Goal: Transaction & Acquisition: Download file/media

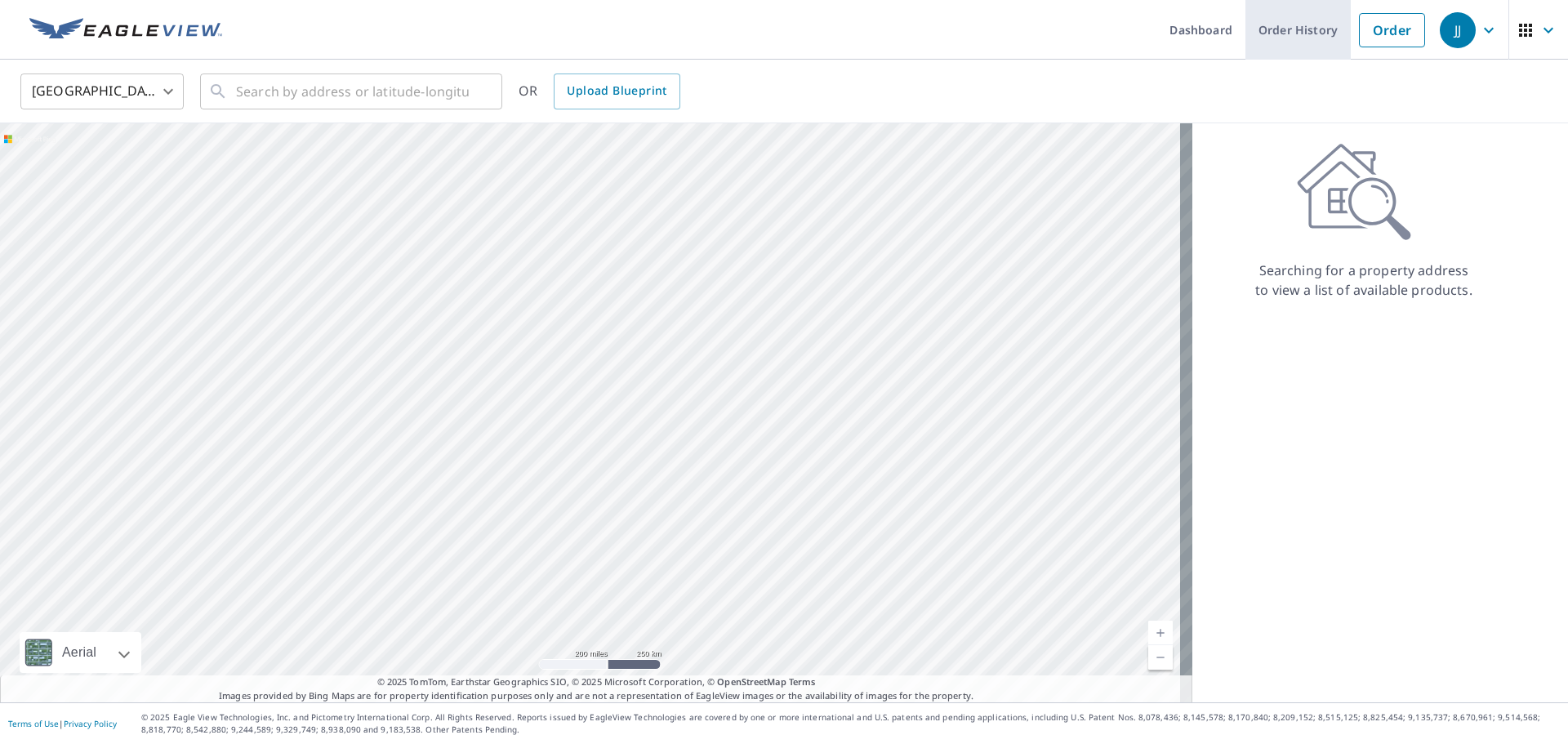
click at [1298, 30] on link "Order History" at bounding box center [1298, 30] width 105 height 60
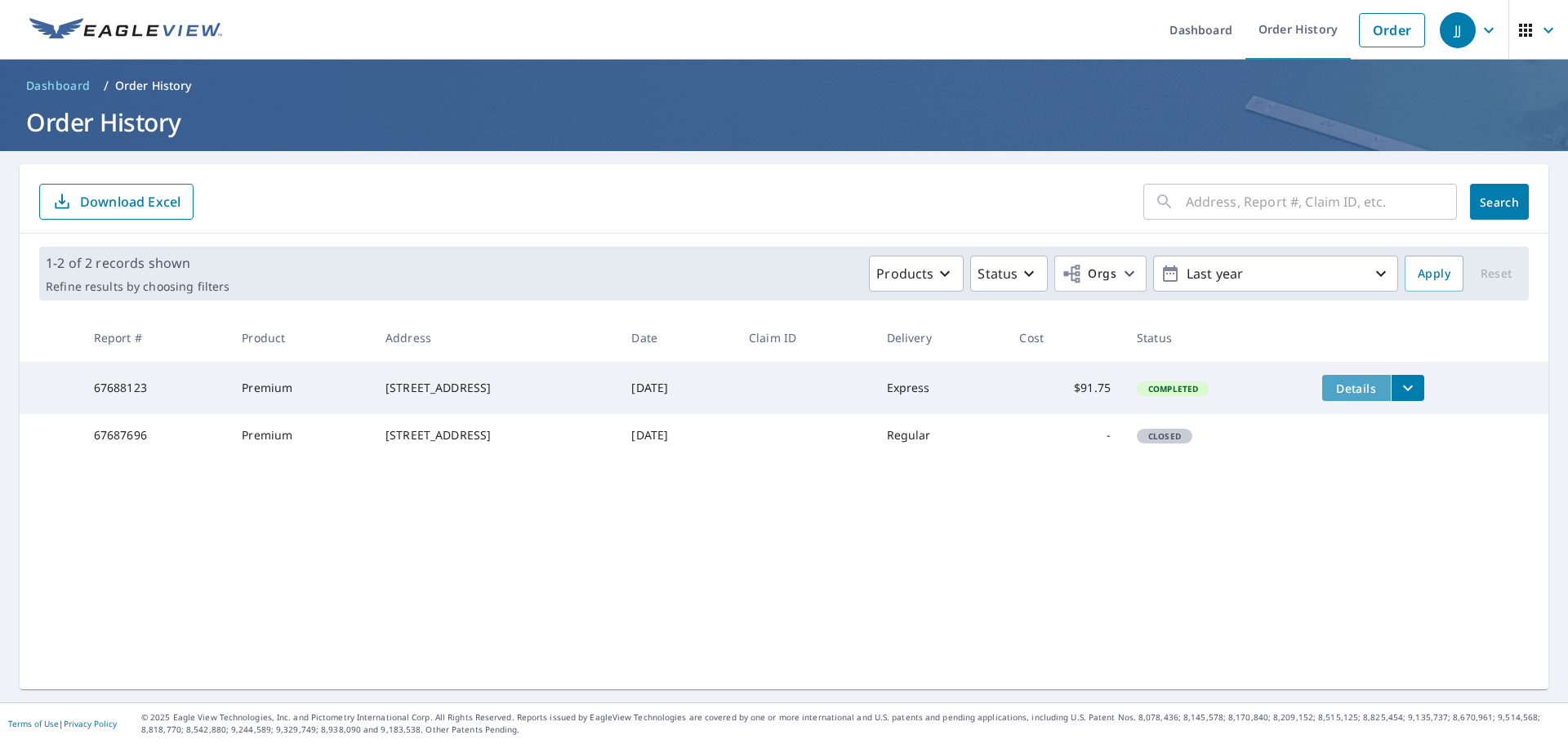
click at [1362, 384] on span "Details" at bounding box center [1356, 388] width 49 height 16
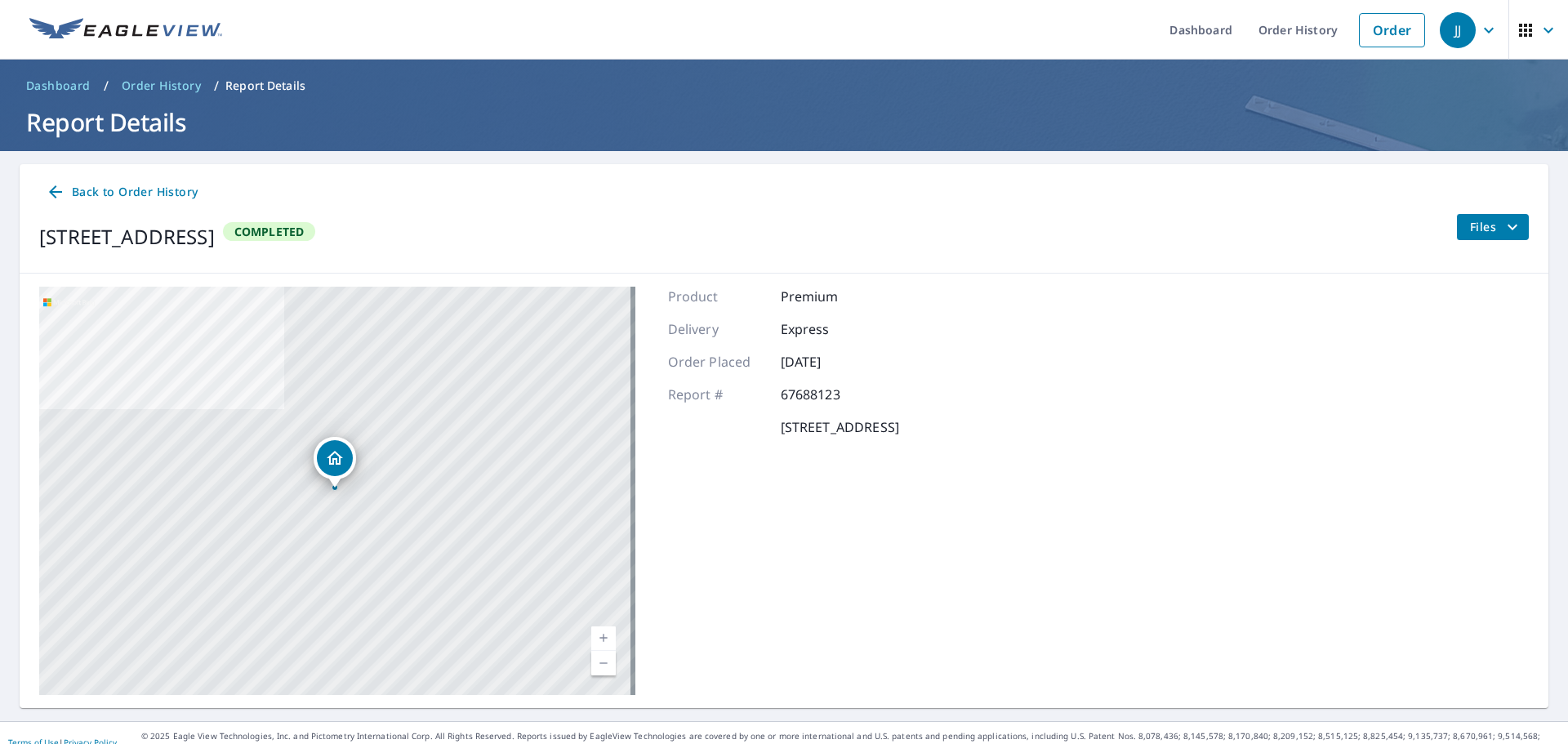
click at [1456, 221] on button "Files" at bounding box center [1492, 227] width 73 height 26
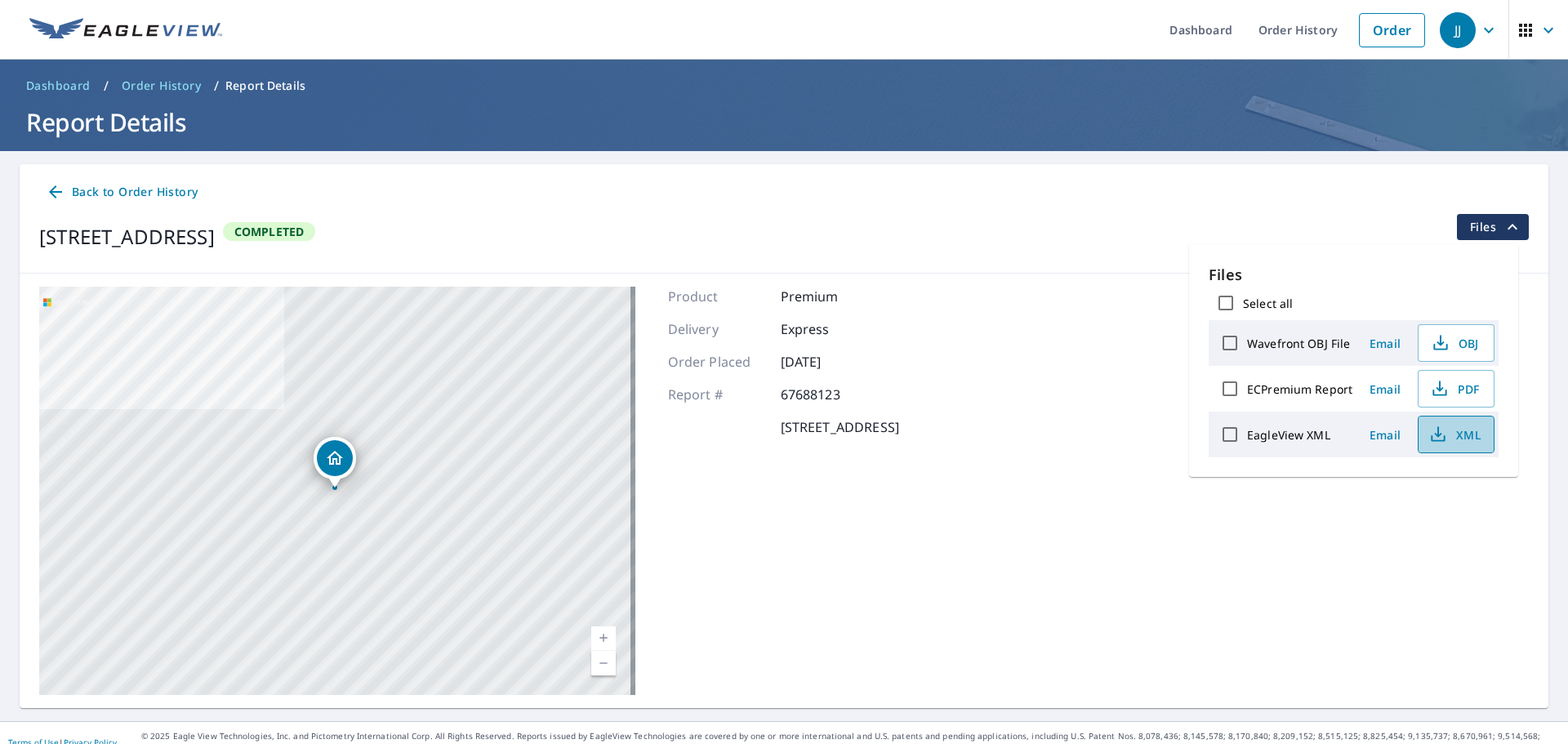
click at [1439, 436] on icon "button" at bounding box center [1438, 434] width 20 height 20
click at [1445, 388] on icon "button" at bounding box center [1439, 389] width 20 height 20
click at [1447, 349] on icon "button" at bounding box center [1440, 343] width 20 height 20
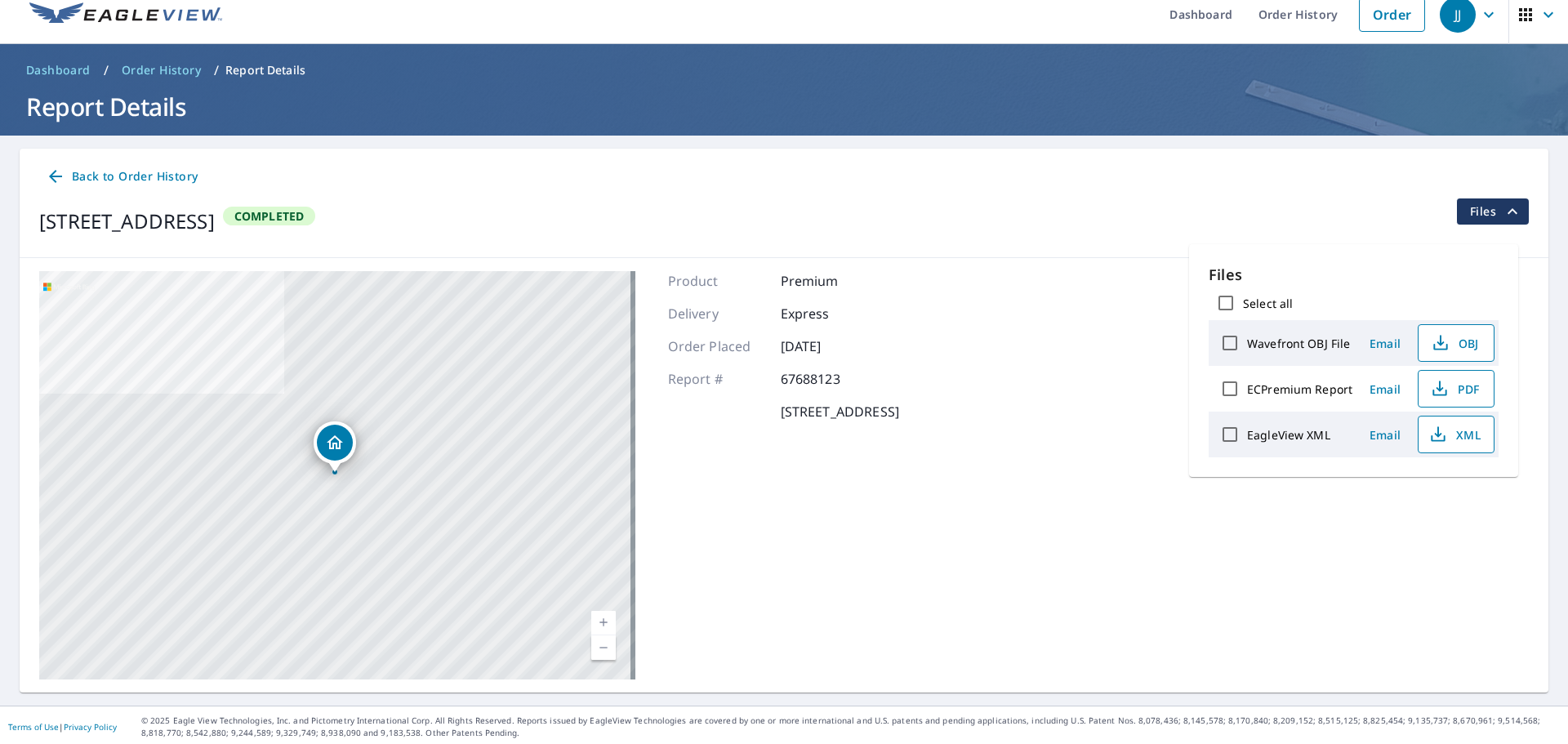
scroll to position [19, 0]
